Goal: Entertainment & Leisure: Consume media (video, audio)

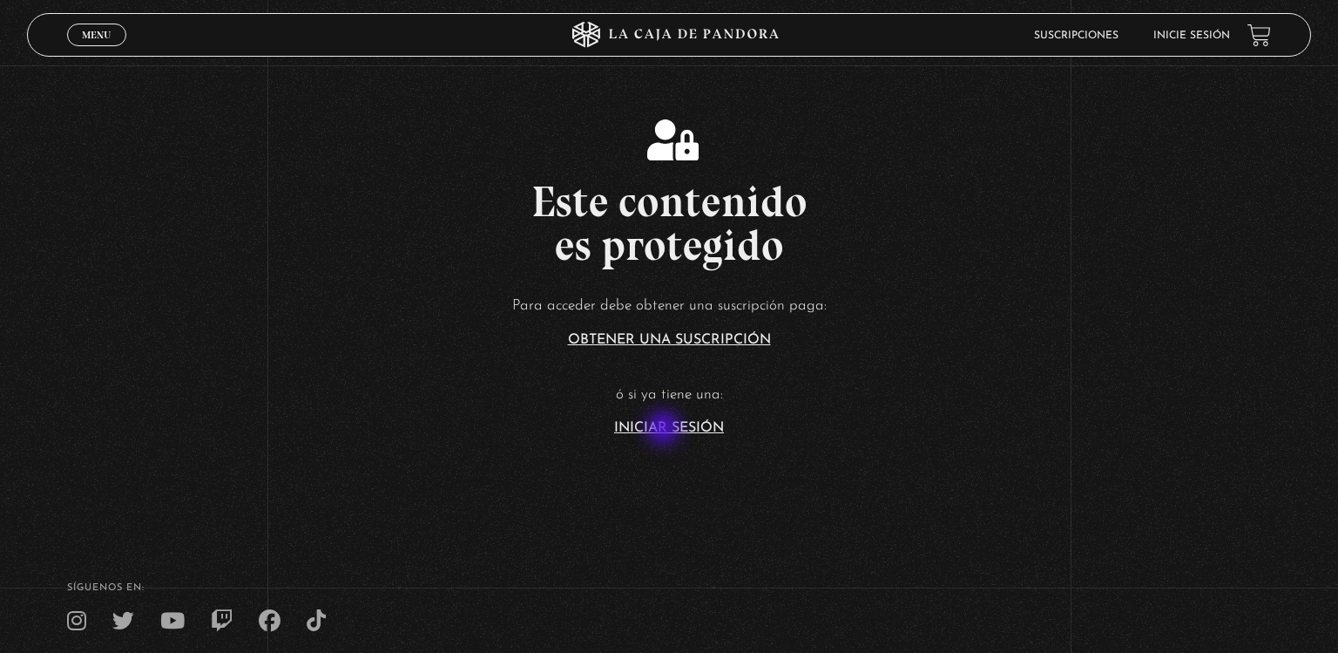
click at [666, 430] on link "Iniciar Sesión" at bounding box center [669, 428] width 110 height 14
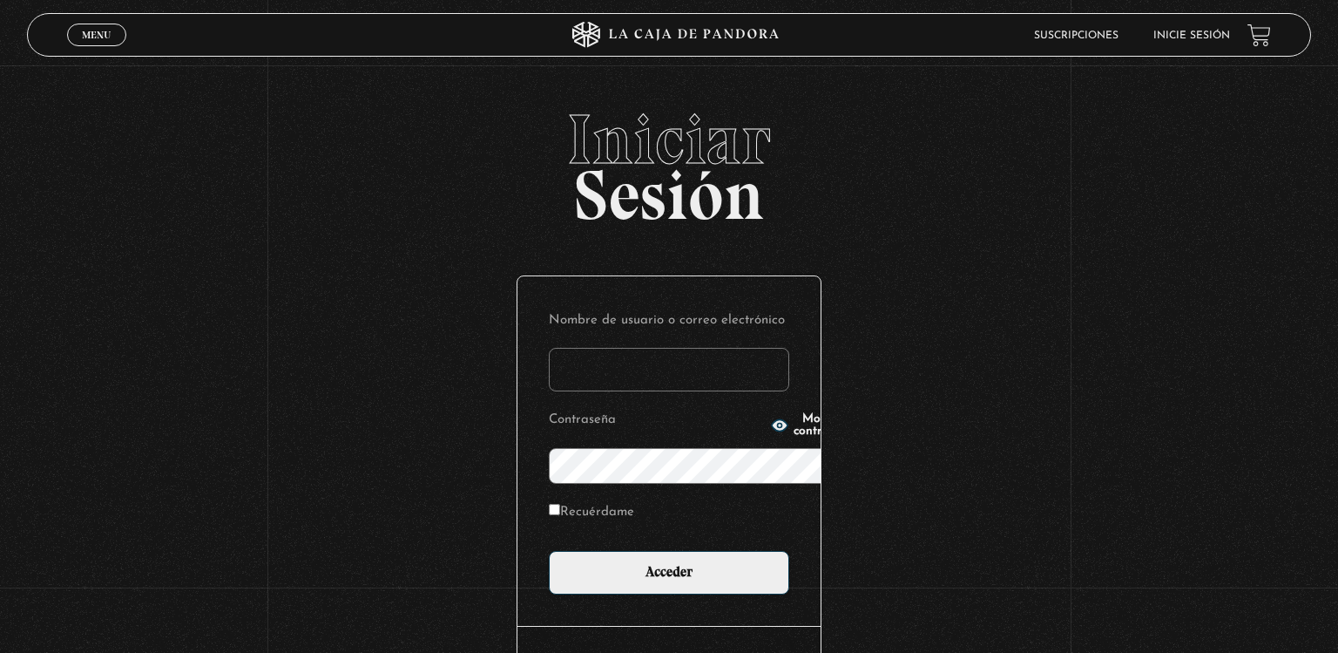
click at [771, 430] on div "Mostrar contraseña" at bounding box center [812, 425] width 83 height 24
click at [557, 308] on label "Nombre de usuario o correo electrónico" at bounding box center [669, 321] width 241 height 27
click at [557, 348] on input "Nombre de usuario o correo electrónico" at bounding box center [669, 370] width 241 height 44
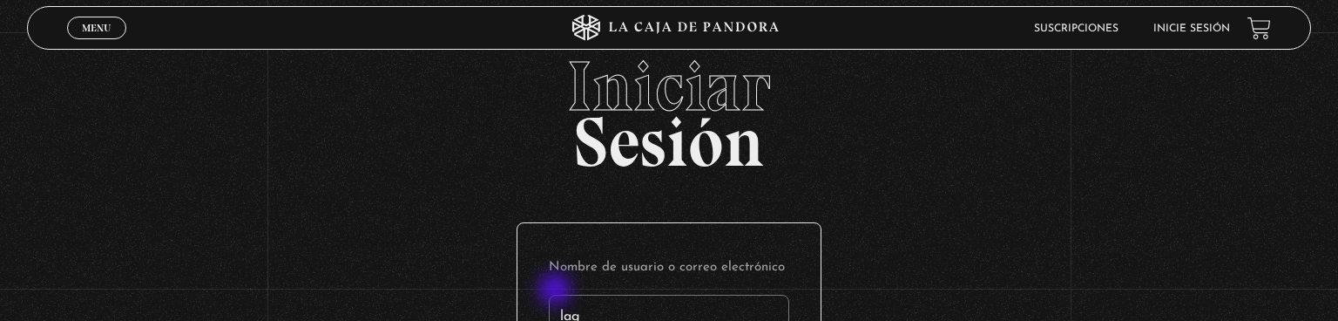
type input "Laguerocastro@yahoo.es"
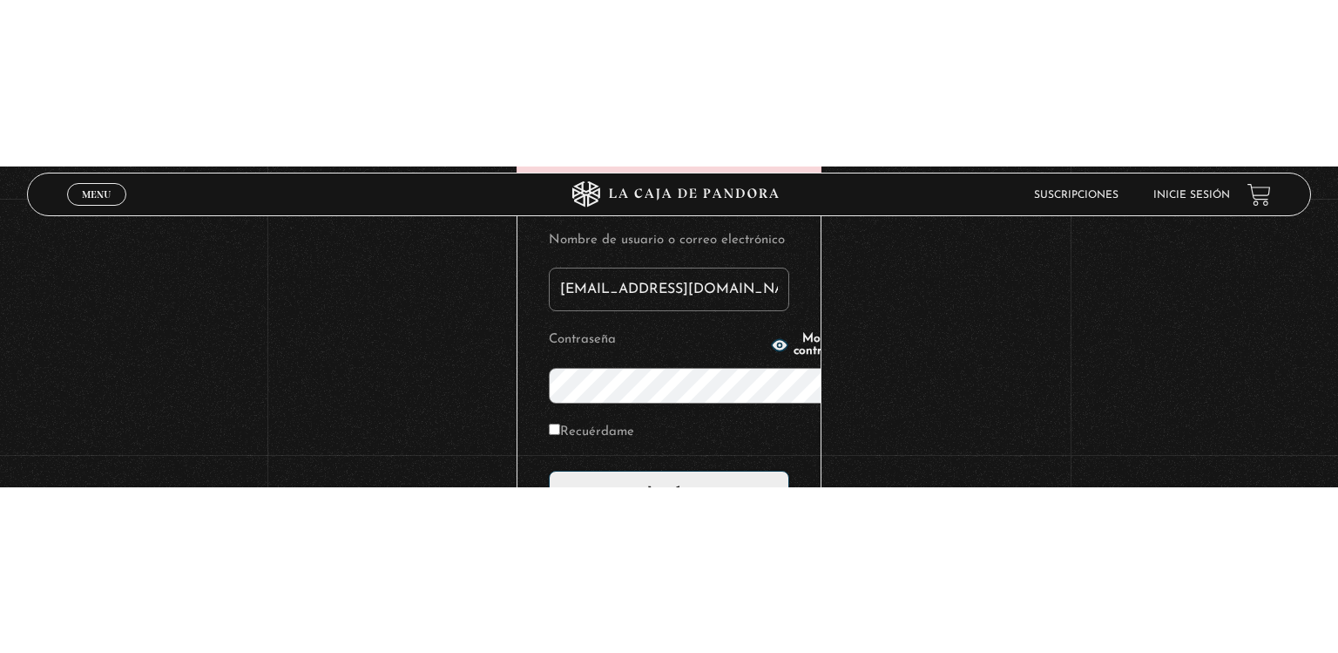
scroll to position [11, 0]
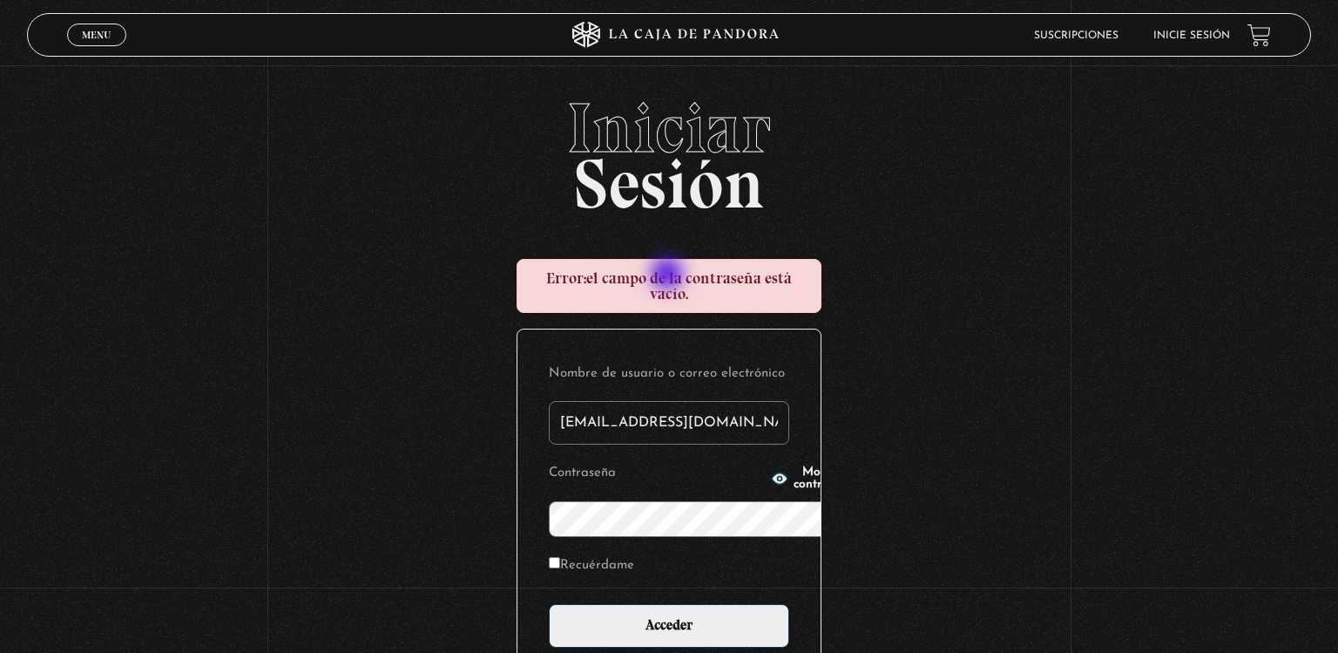
click at [669, 275] on div "Error: el campo de la contraseña está vacío." at bounding box center [669, 286] width 305 height 54
click at [610, 460] on p "Contraseña Mostrar contraseña" at bounding box center [669, 498] width 241 height 77
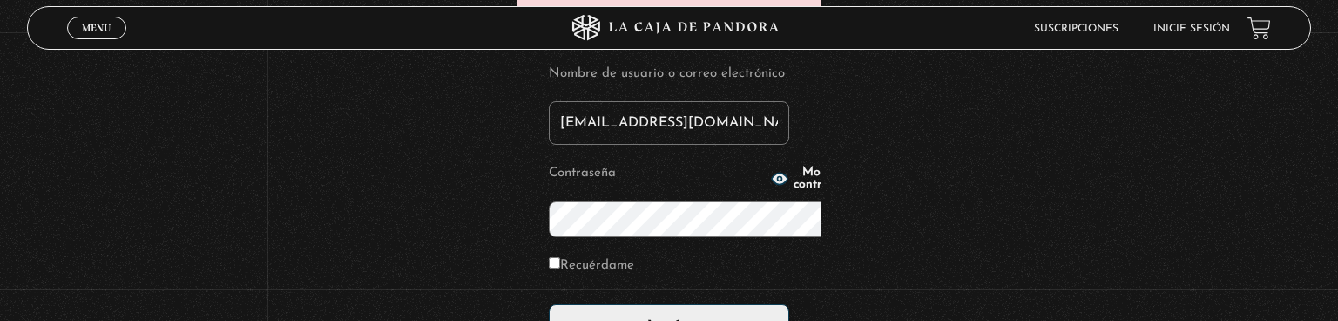
scroll to position [0, 0]
click at [549, 304] on input "Acceder" at bounding box center [669, 326] width 241 height 44
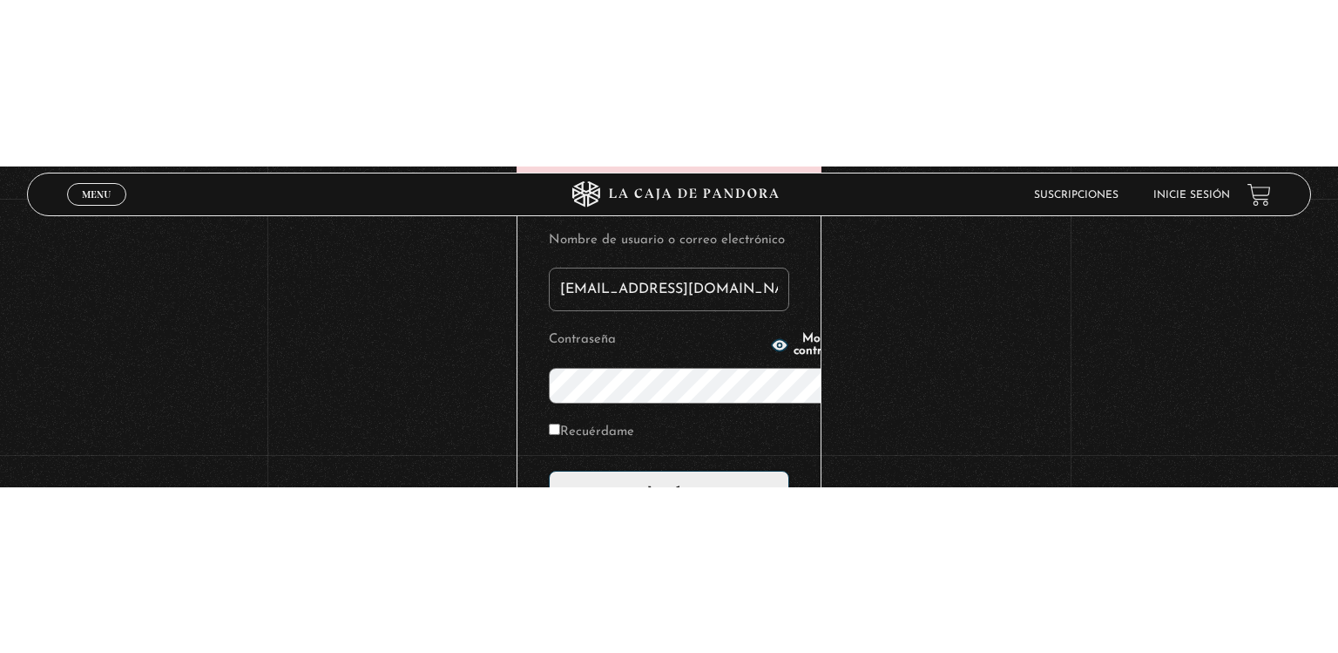
scroll to position [11, 0]
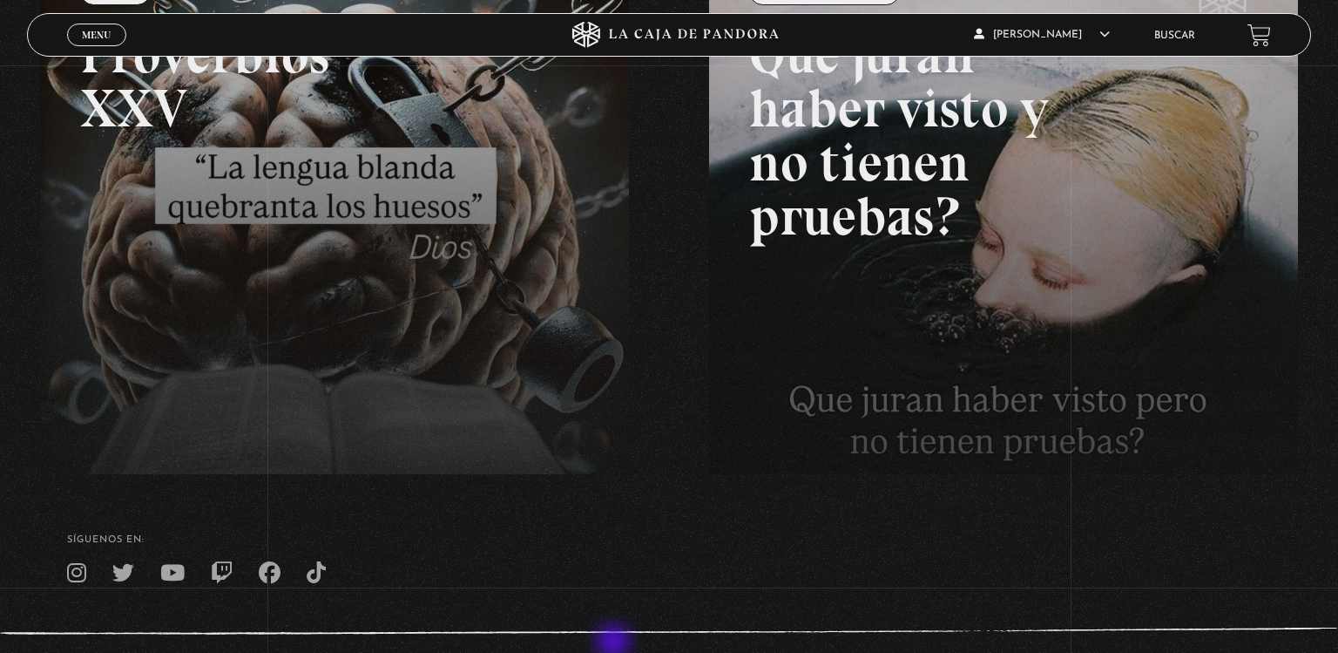
scroll to position [359, 0]
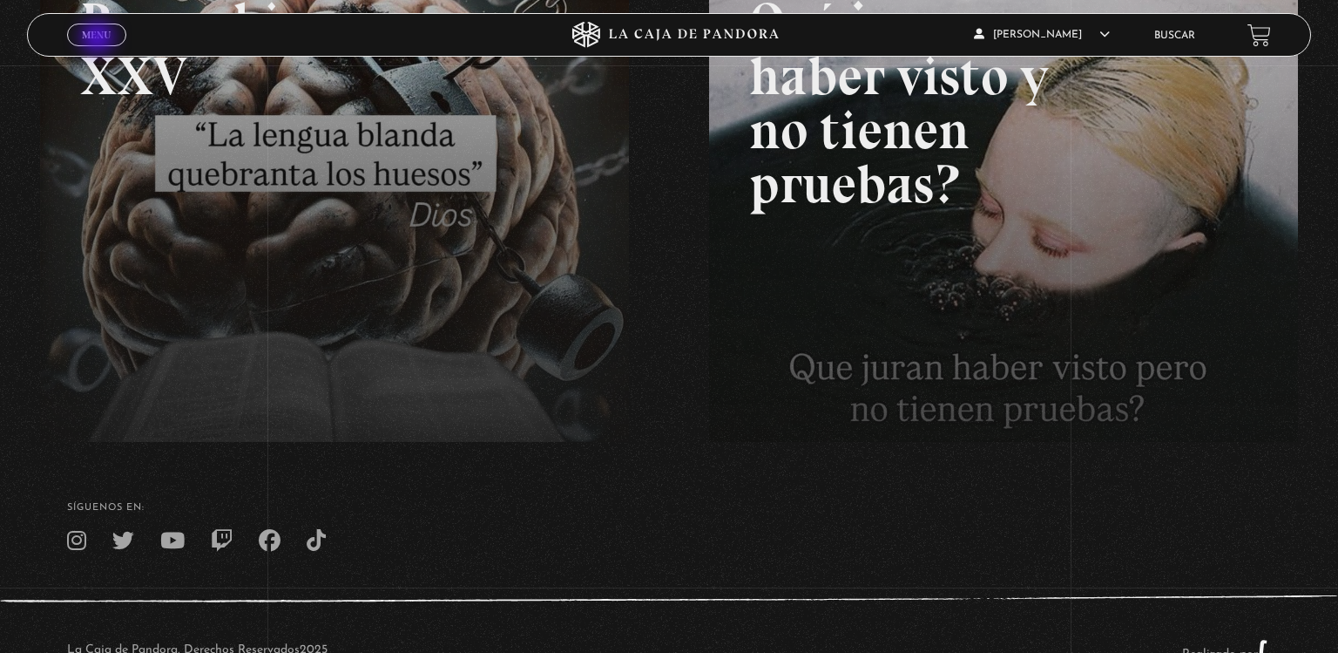
click at [99, 39] on span "Menu" at bounding box center [96, 35] width 29 height 10
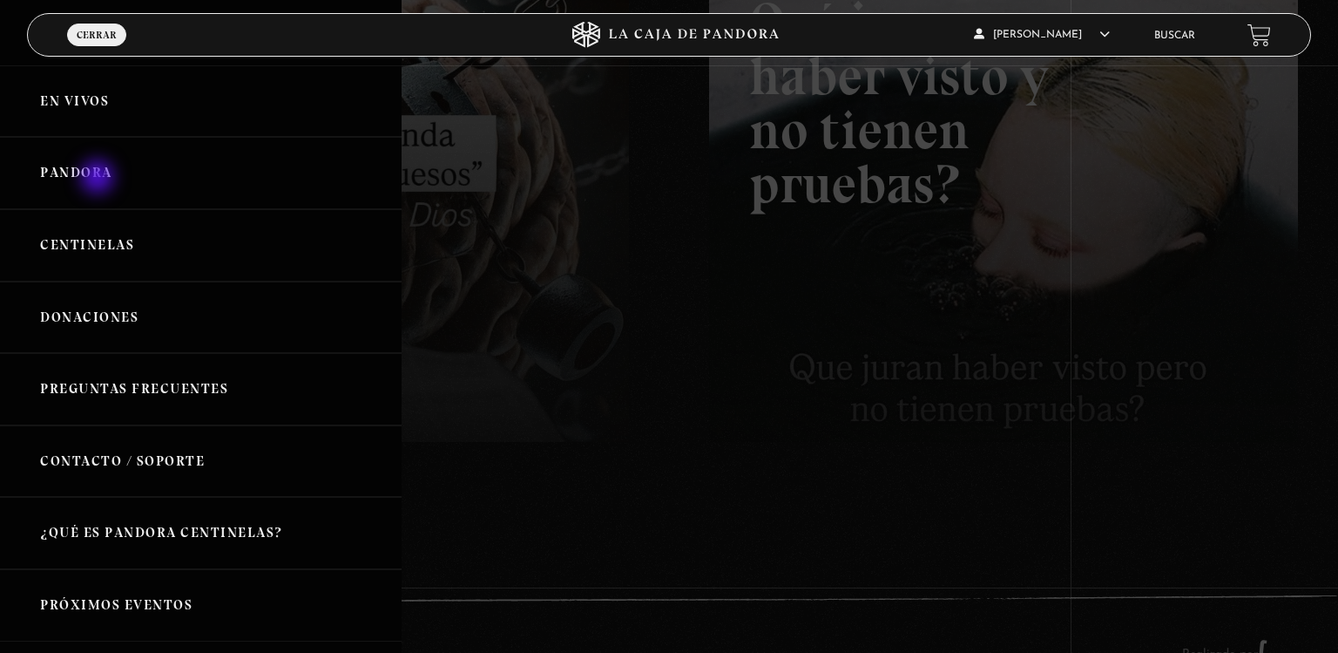
click at [99, 179] on link "Pandora" at bounding box center [201, 173] width 402 height 72
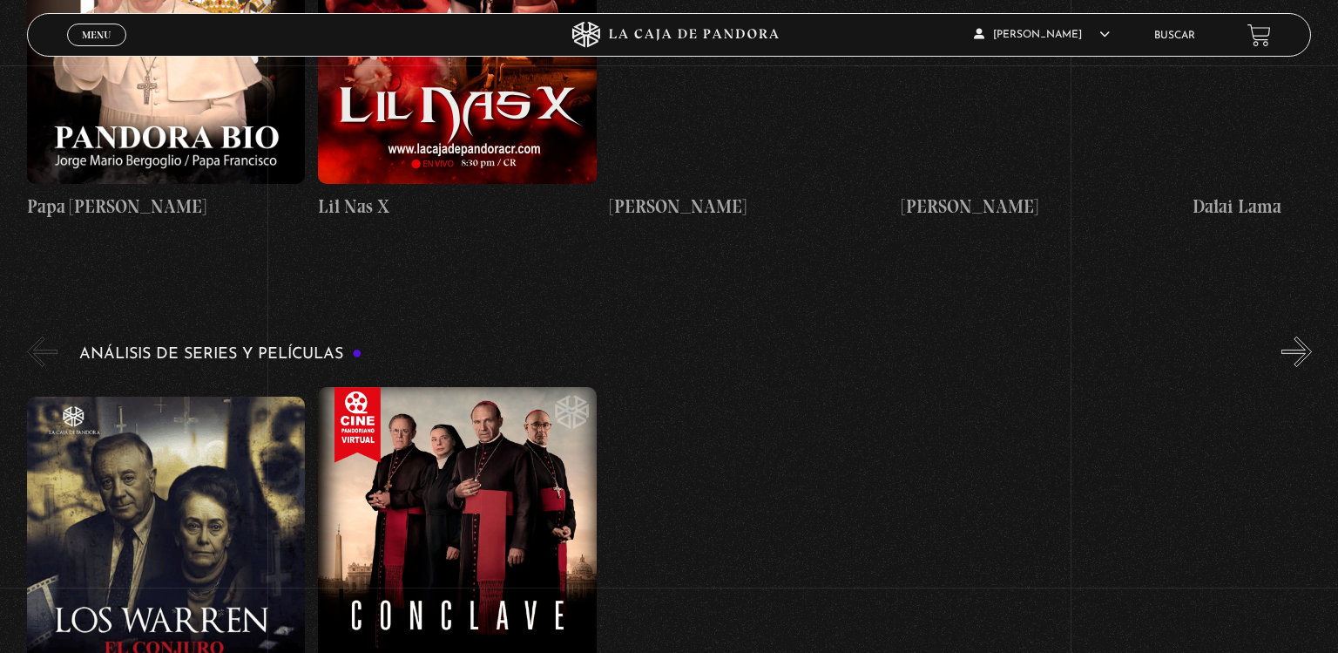
scroll to position [3036, 0]
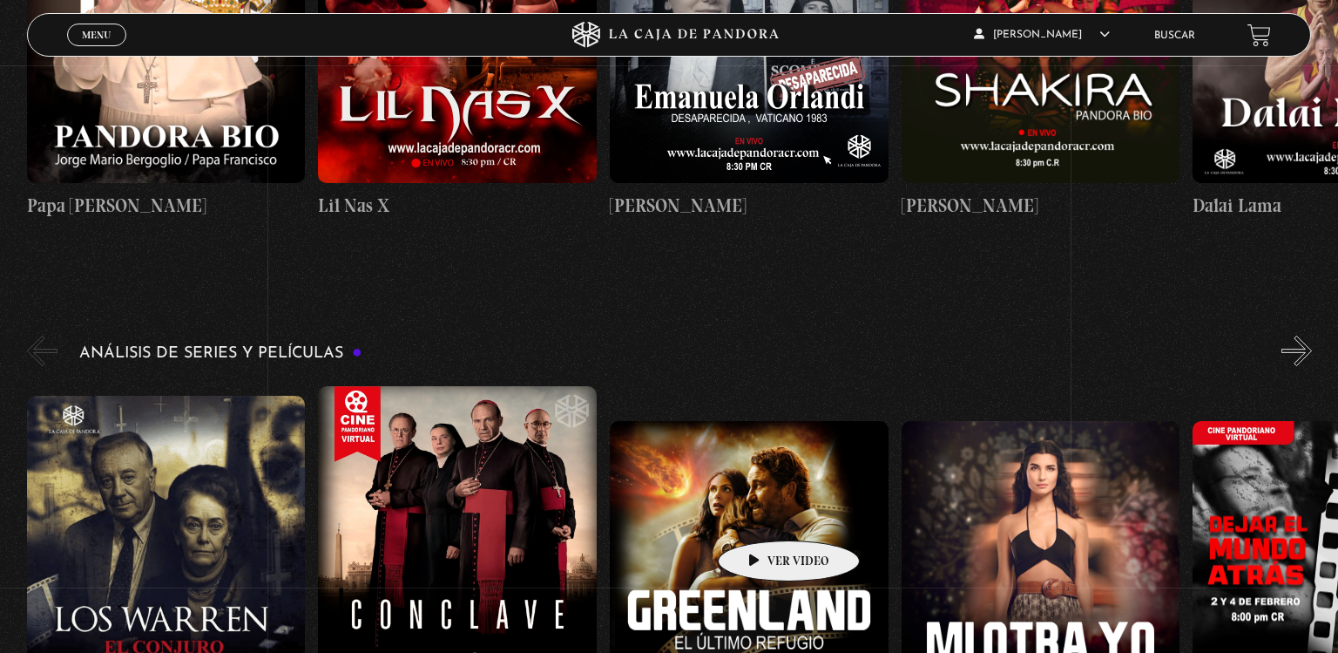
click at [762, 514] on figure at bounding box center [749, 560] width 279 height 279
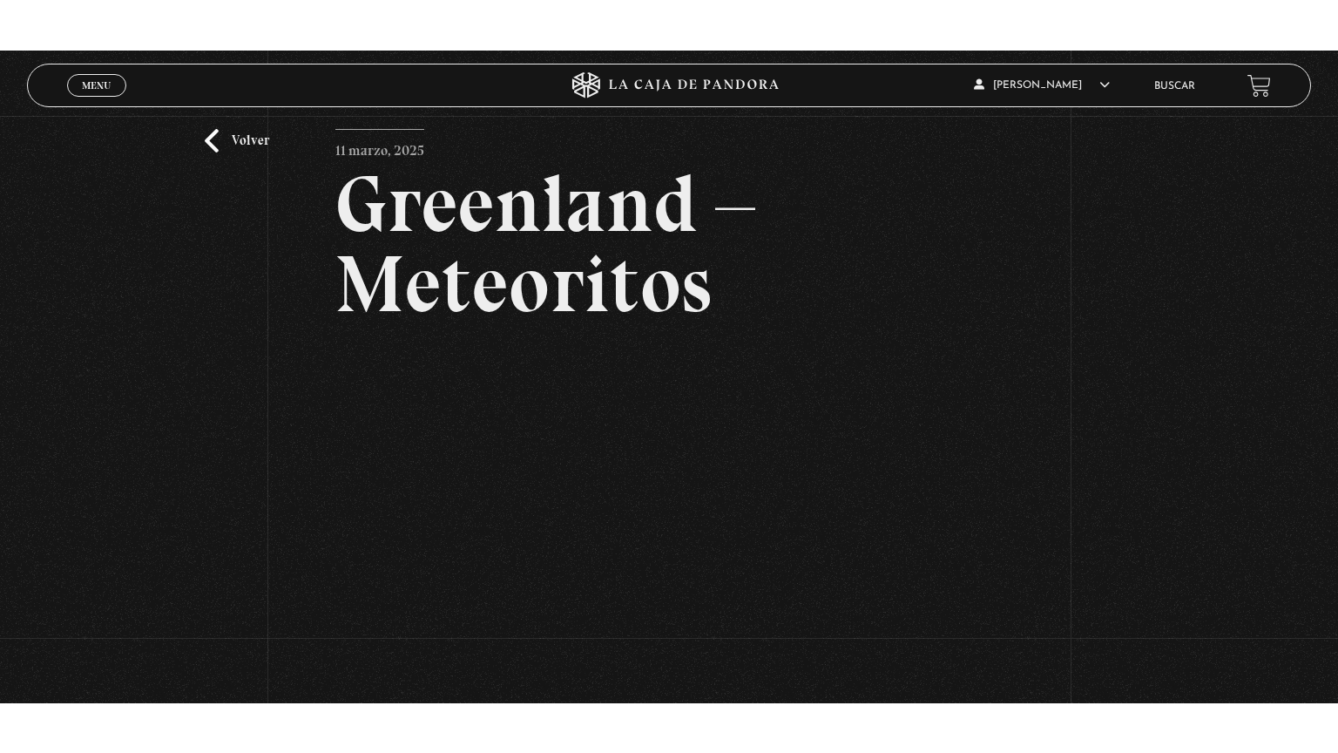
scroll to position [73, 0]
